Goal: Information Seeking & Learning: Check status

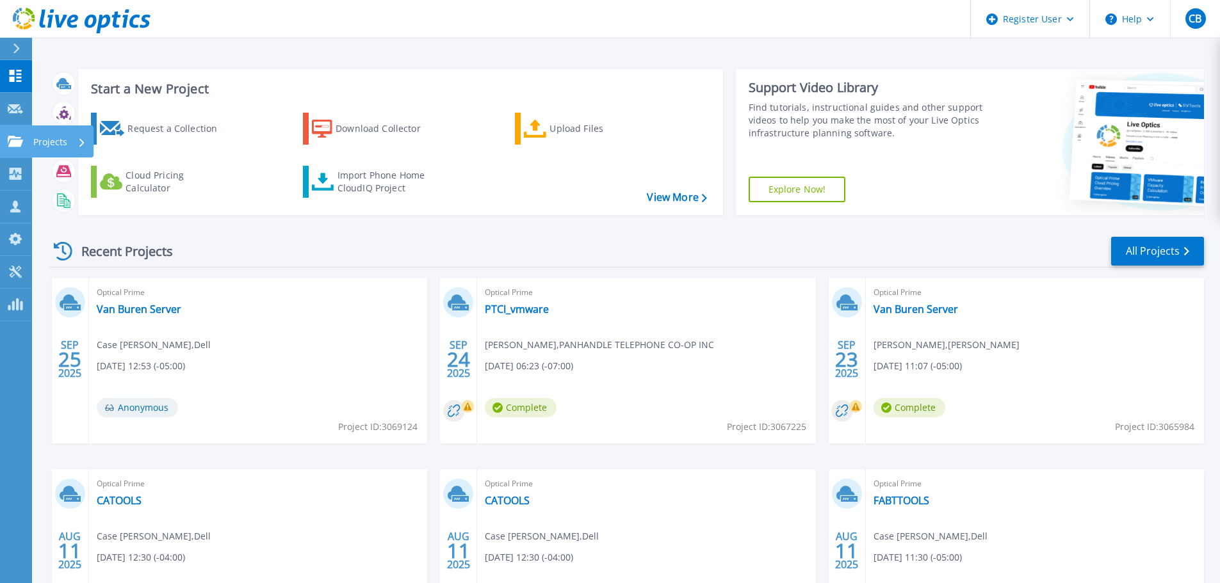
click at [40, 140] on p "Projects" at bounding box center [50, 142] width 34 height 33
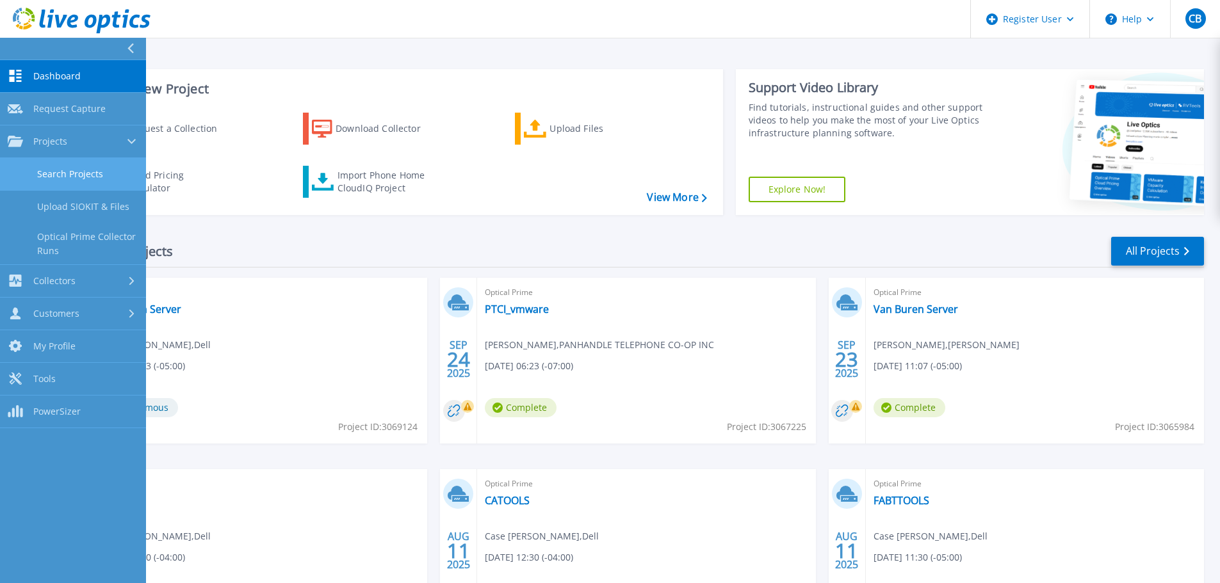
click at [88, 167] on link "Search Projects" at bounding box center [73, 174] width 146 height 33
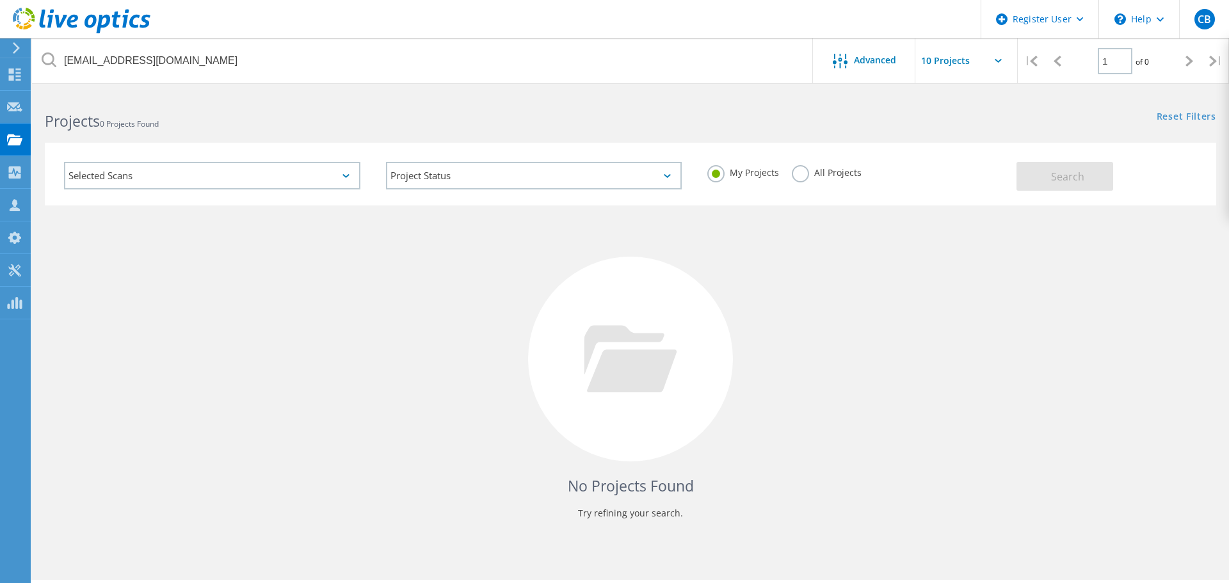
click at [320, 60] on input "glarson@eosc.edu" at bounding box center [423, 60] width 782 height 45
click at [642, 60] on input "glarson@eosc.edu" at bounding box center [418, 60] width 772 height 45
click at [790, 175] on label "All Projects" at bounding box center [822, 171] width 70 height 12
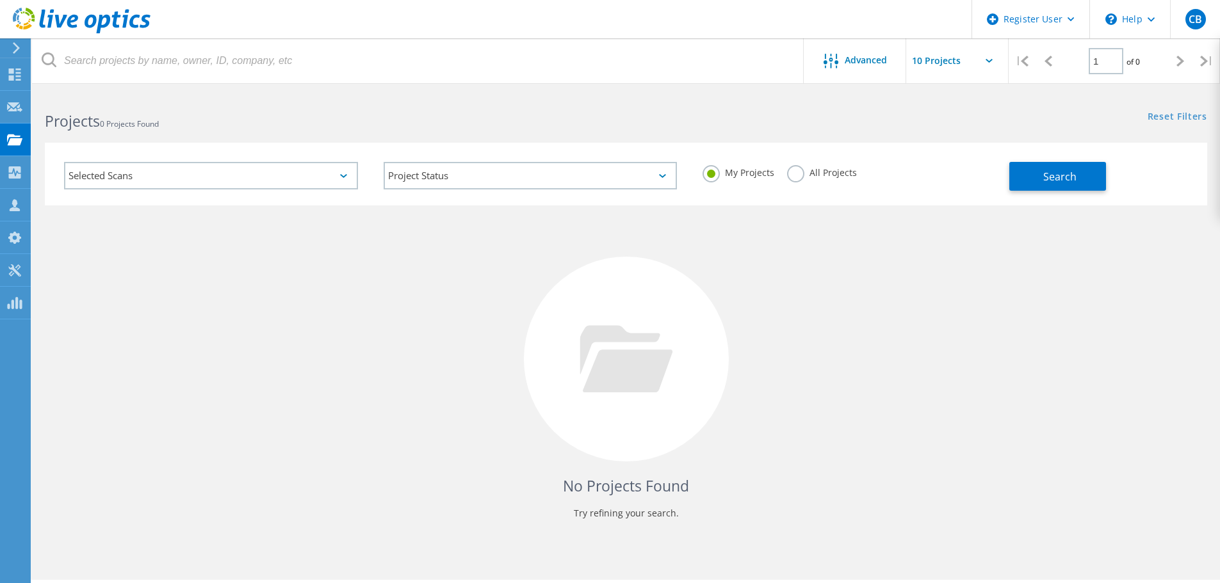
click at [0, 0] on input "All Projects" at bounding box center [0, 0] width 0 height 0
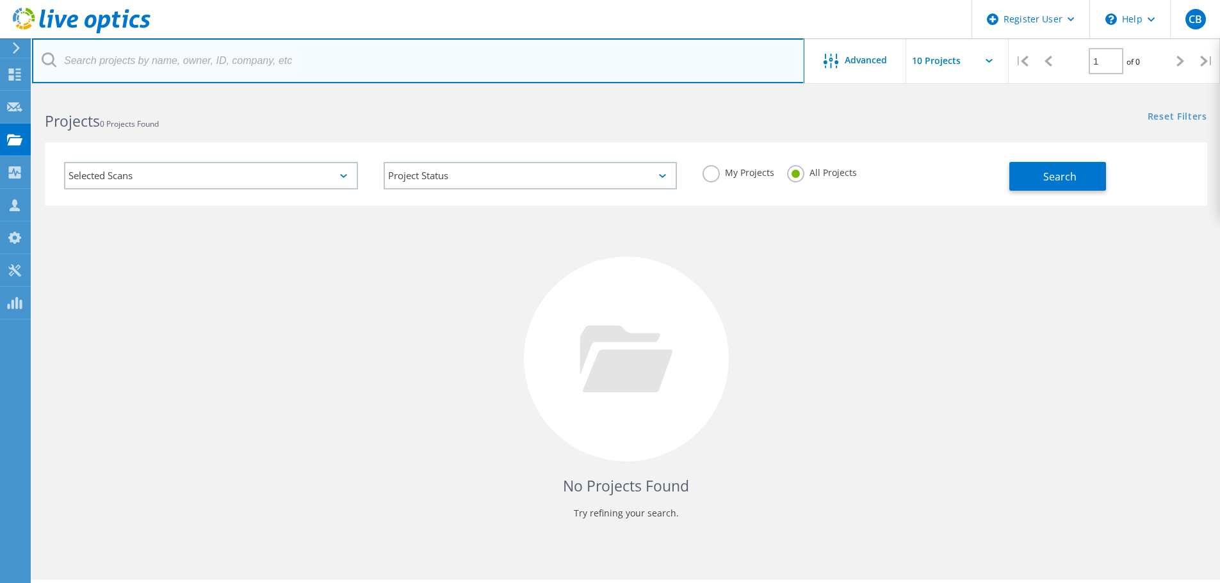
drag, startPoint x: 202, startPoint y: 58, endPoint x: 248, endPoint y: 50, distance: 47.5
click at [202, 58] on input "text" at bounding box center [418, 60] width 772 height 45
paste input "Rebekah.Cowan@tulsalibrary.org"
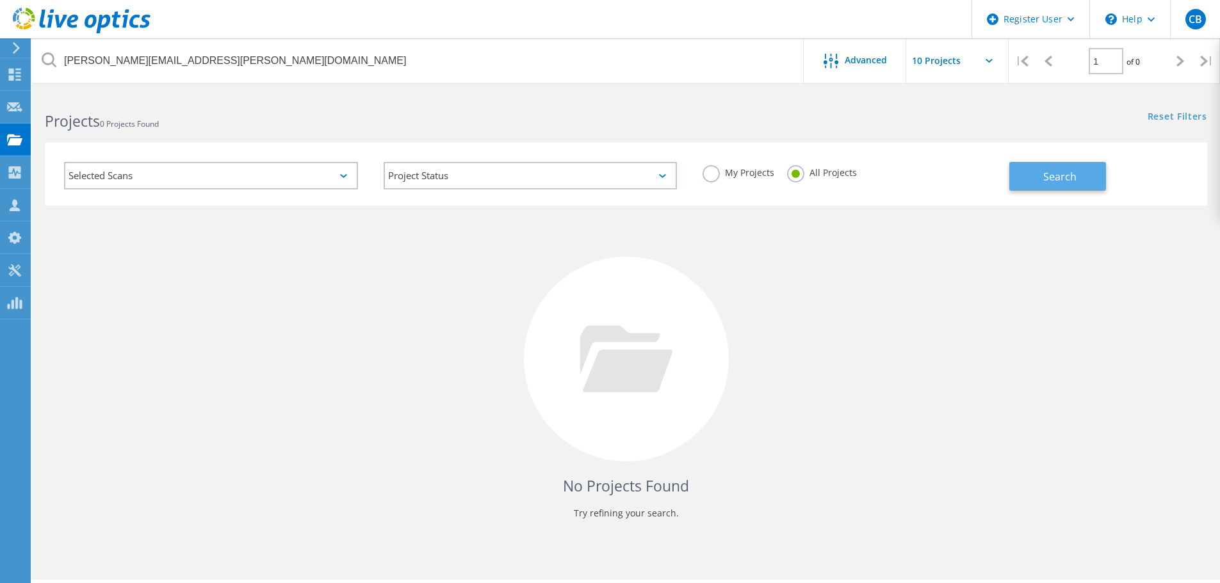
click at [1047, 179] on span "Search" at bounding box center [1059, 177] width 33 height 14
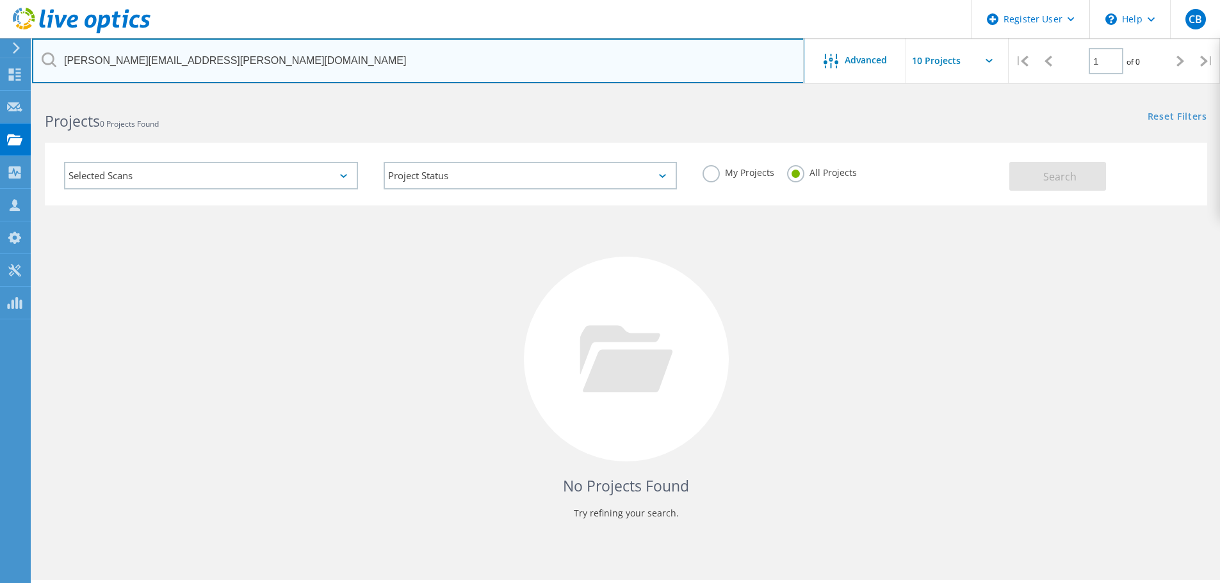
click at [420, 69] on input "Rebekah.Cowan@tulsalibrary.org" at bounding box center [418, 60] width 772 height 45
paste input "Carey.Williams"
type input "Carey.Williams@tulsalibrary.org"
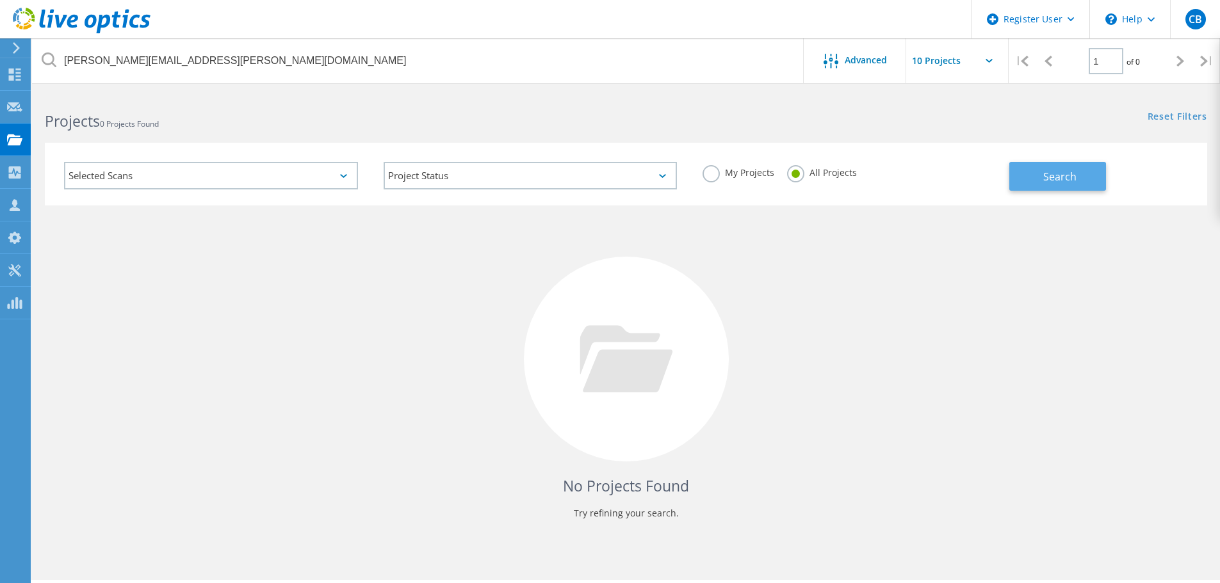
click at [1043, 183] on span "Search" at bounding box center [1059, 177] width 33 height 14
